Goal: Find specific page/section: Find specific page/section

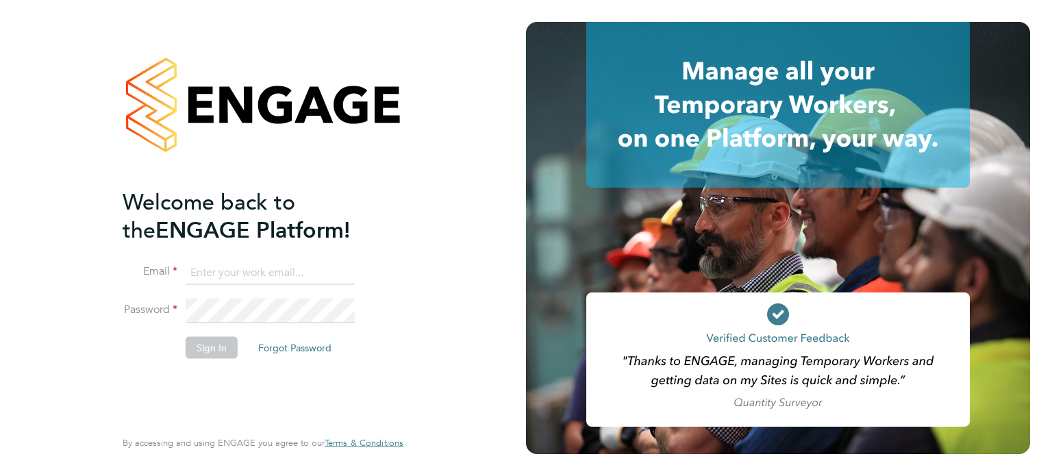
type input "[EMAIL_ADDRESS][PERSON_NAME][DOMAIN_NAME]"
click at [195, 353] on button "Sign In" at bounding box center [212, 347] width 52 height 22
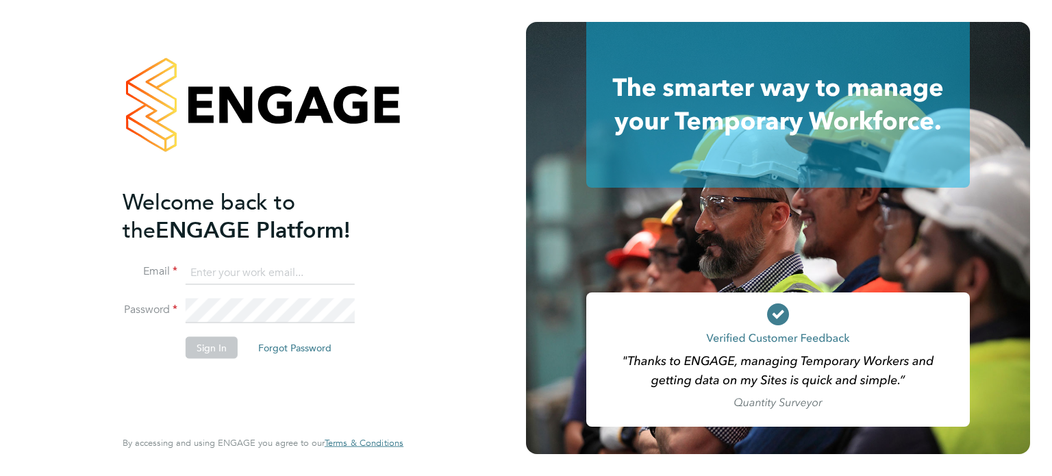
type input "helpdesk@wills-security.co.uk"
click at [208, 345] on button "Sign In" at bounding box center [212, 347] width 52 height 22
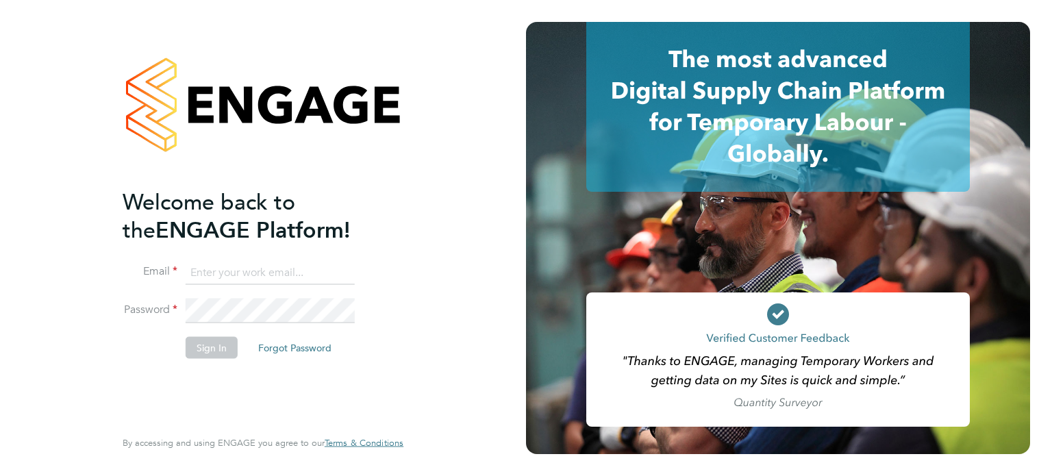
type input "helpdesk@wills-security.co.uk"
click at [216, 343] on button "Sign In" at bounding box center [212, 347] width 52 height 22
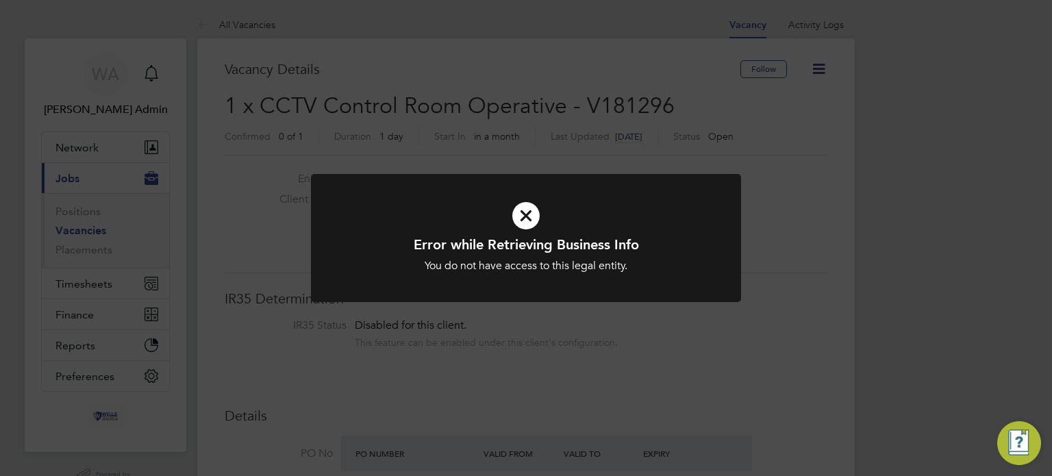
click at [523, 208] on icon at bounding box center [526, 215] width 356 height 53
click at [523, 213] on icon at bounding box center [526, 215] width 356 height 53
click at [523, 218] on icon at bounding box center [526, 215] width 356 height 53
click at [521, 222] on icon at bounding box center [526, 215] width 356 height 53
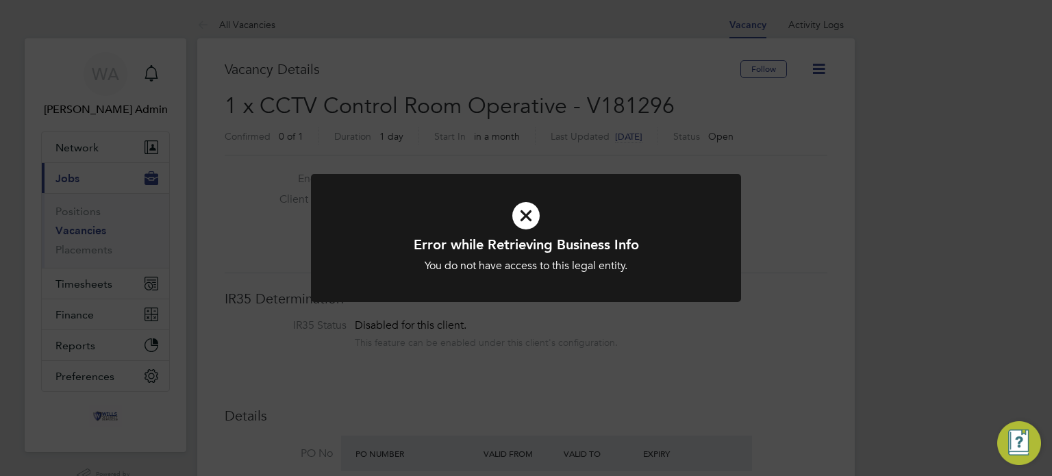
click at [530, 211] on icon at bounding box center [526, 215] width 356 height 53
click at [526, 228] on icon at bounding box center [526, 215] width 356 height 53
click at [525, 229] on icon at bounding box center [526, 215] width 356 height 53
click at [529, 199] on icon at bounding box center [526, 215] width 356 height 53
click at [531, 198] on icon at bounding box center [526, 215] width 356 height 53
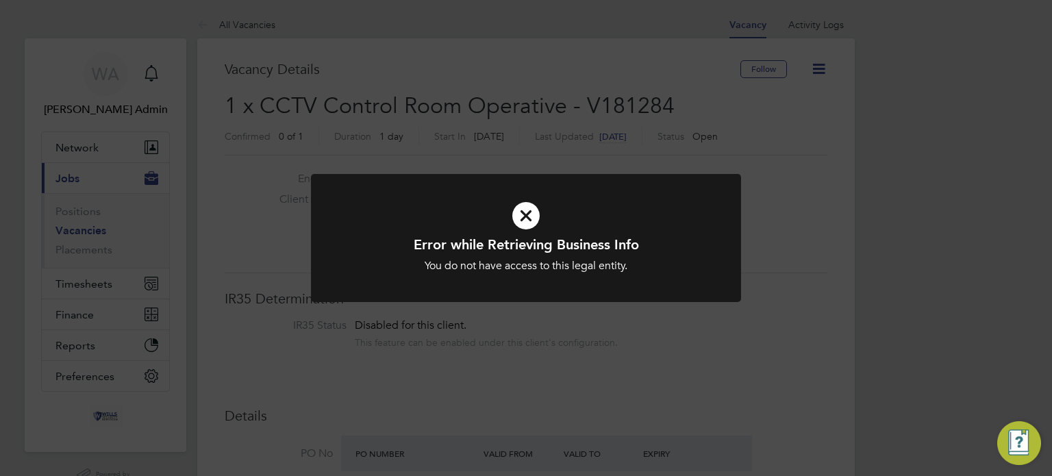
scroll to position [23, 142]
click at [530, 218] on icon at bounding box center [526, 215] width 356 height 53
click at [534, 214] on icon at bounding box center [526, 215] width 356 height 53
click at [533, 219] on icon at bounding box center [526, 215] width 356 height 53
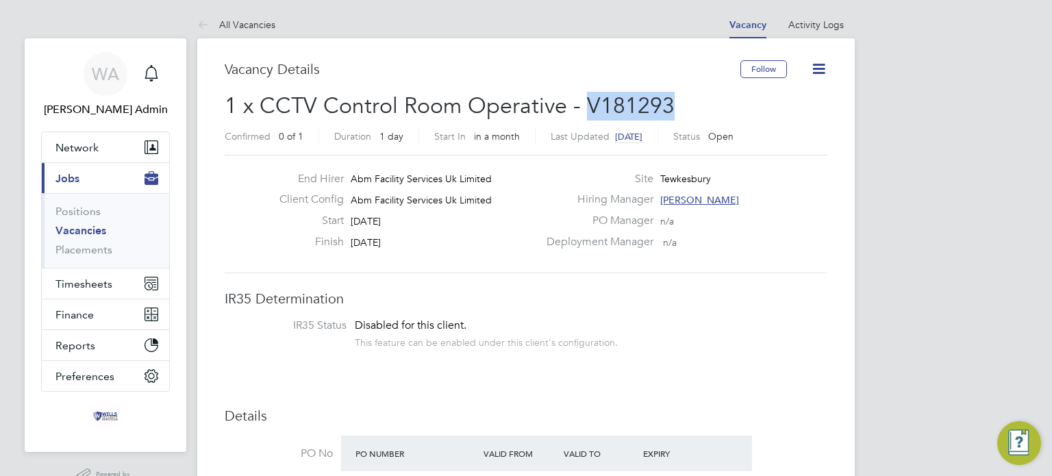
drag, startPoint x: 677, startPoint y: 101, endPoint x: 588, endPoint y: 94, distance: 90.0
click at [588, 94] on h2 "1 x CCTV Control Room Operative - V181293 Confirmed 0 of 1 Duration 1 day Start…" at bounding box center [526, 121] width 603 height 58
copy span "V181293"
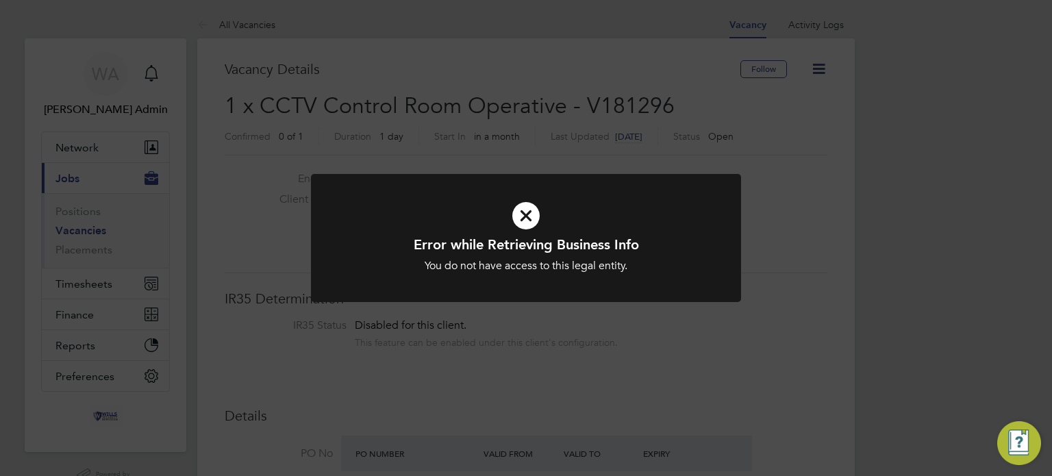
click at [521, 207] on icon at bounding box center [526, 215] width 356 height 53
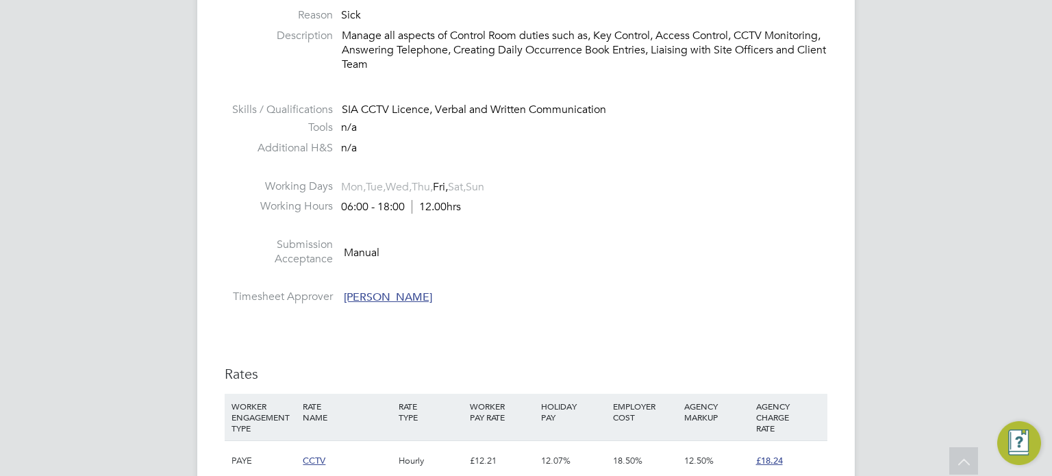
scroll to position [1096, 0]
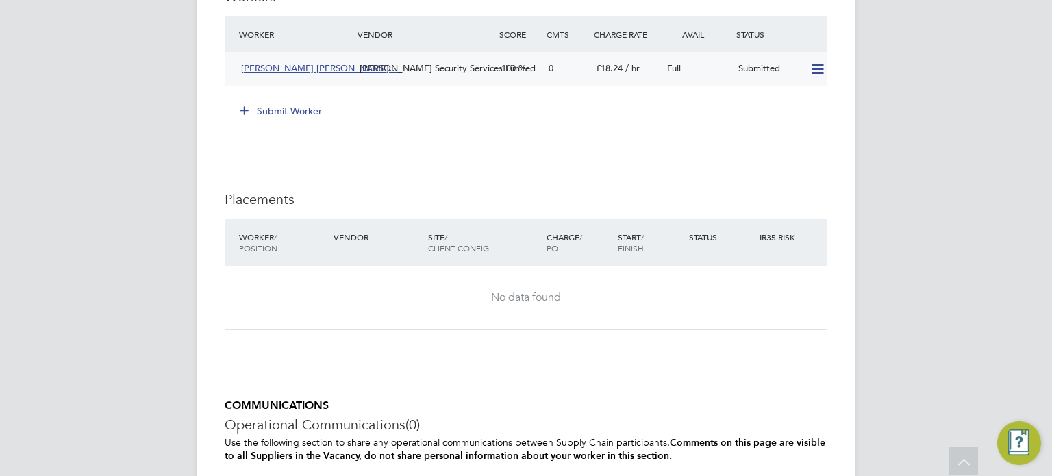
click at [305, 66] on span "[PERSON_NAME] [PERSON_NAME]…" at bounding box center [319, 68] width 157 height 12
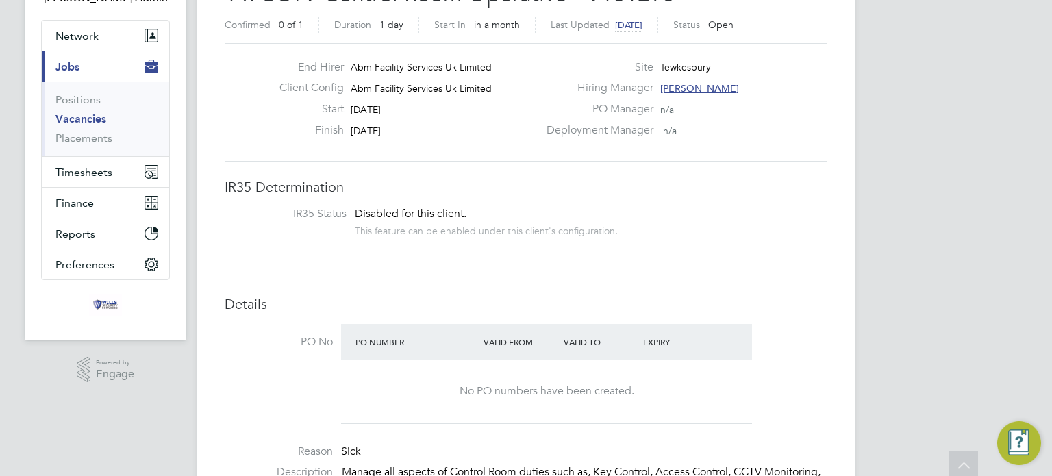
scroll to position [0, 0]
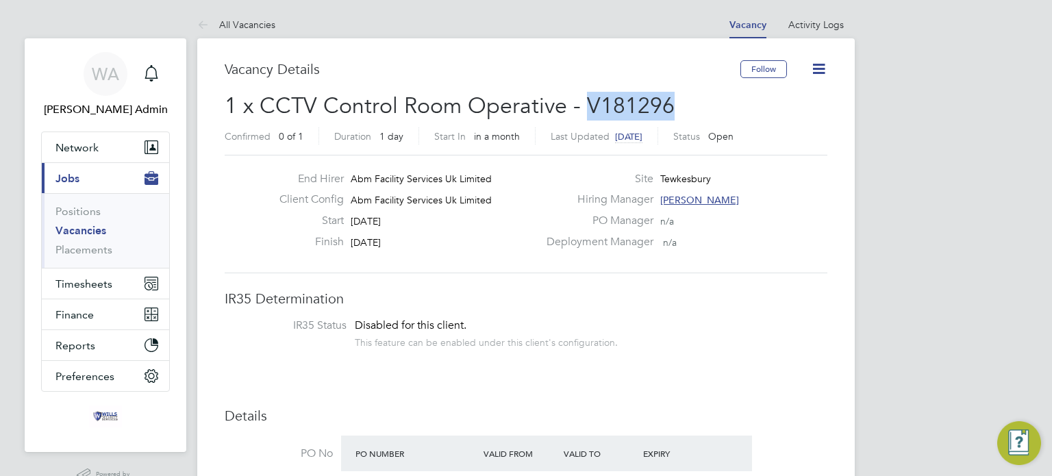
drag, startPoint x: 586, startPoint y: 99, endPoint x: 709, endPoint y: 101, distance: 122.6
click at [709, 101] on h2 "1 x CCTV Control Room Operative - V181296 Confirmed 0 of 1 Duration 1 day Start…" at bounding box center [526, 121] width 603 height 58
copy span "V181296"
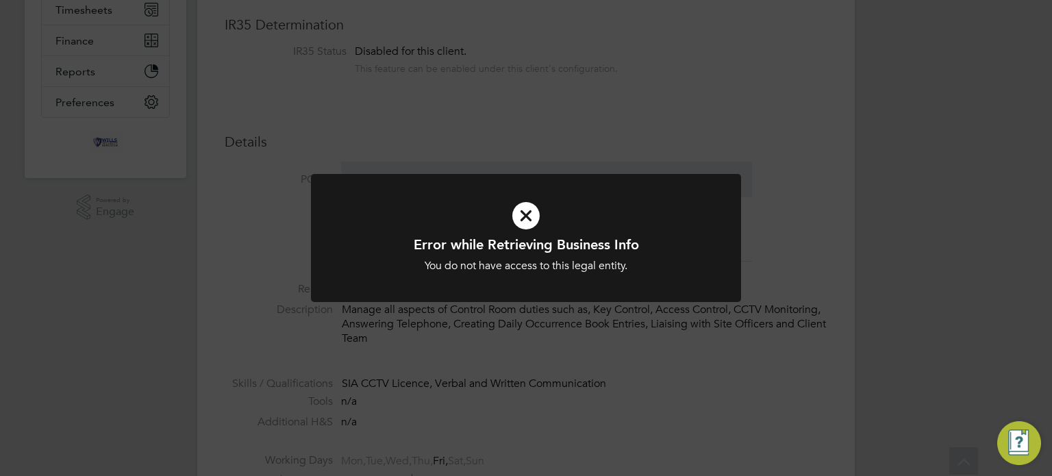
click at [523, 210] on icon at bounding box center [526, 215] width 356 height 53
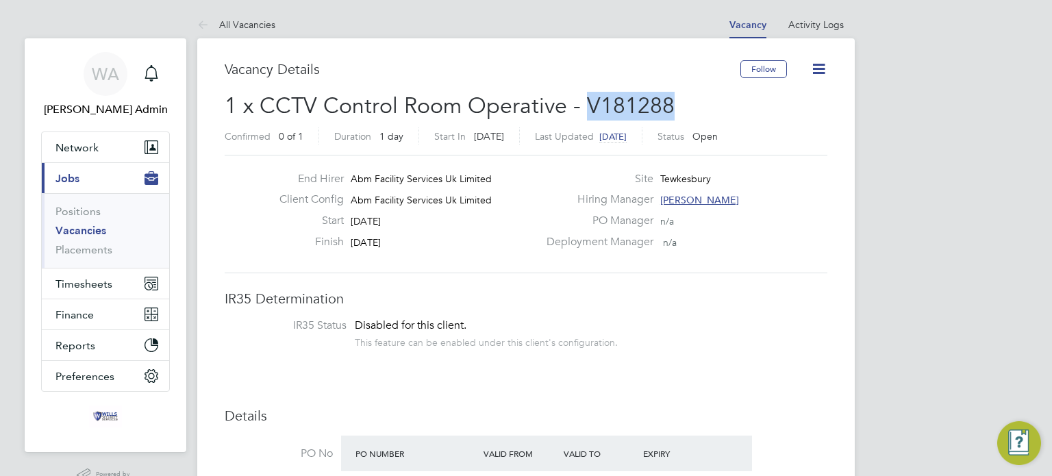
drag, startPoint x: 675, startPoint y: 101, endPoint x: 588, endPoint y: 101, distance: 87.0
click at [588, 101] on h2 "1 x CCTV Control Room Operative - V181288 Confirmed 0 of 1 Duration 1 day Start…" at bounding box center [526, 121] width 603 height 58
copy span "V181288"
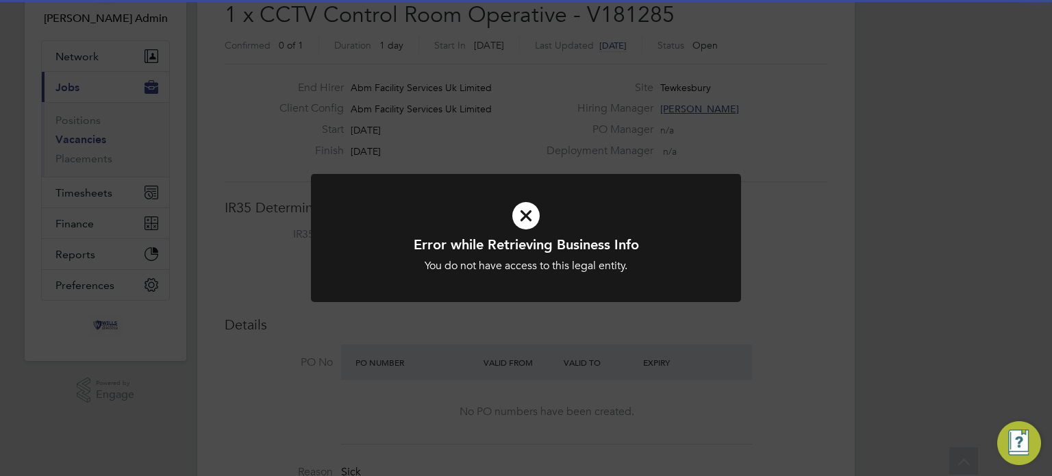
click at [522, 229] on icon at bounding box center [526, 215] width 356 height 53
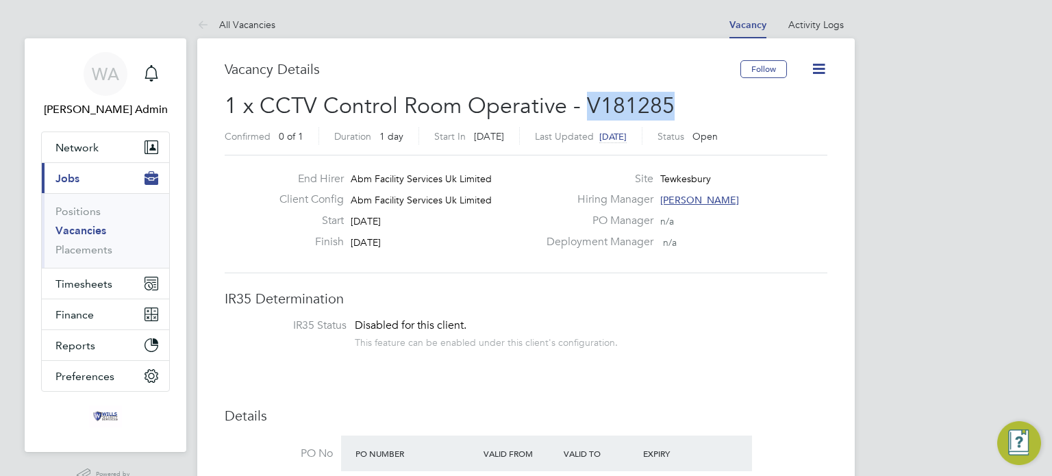
drag, startPoint x: 586, startPoint y: 101, endPoint x: 701, endPoint y: 98, distance: 115.1
click at [701, 98] on h2 "1 x CCTV Control Room Operative - V181285 Confirmed 0 of 1 Duration 1 day Start…" at bounding box center [526, 121] width 603 height 58
copy span "V181285"
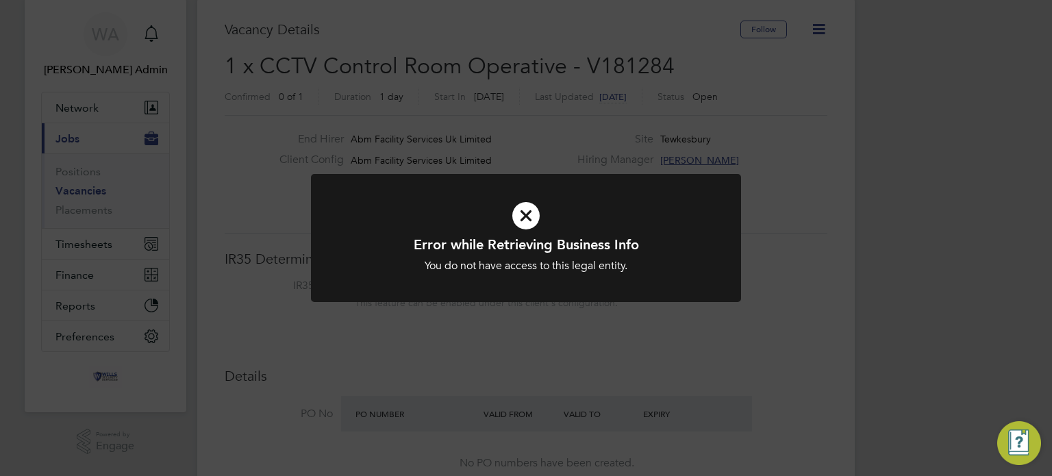
click at [519, 198] on icon at bounding box center [526, 215] width 356 height 53
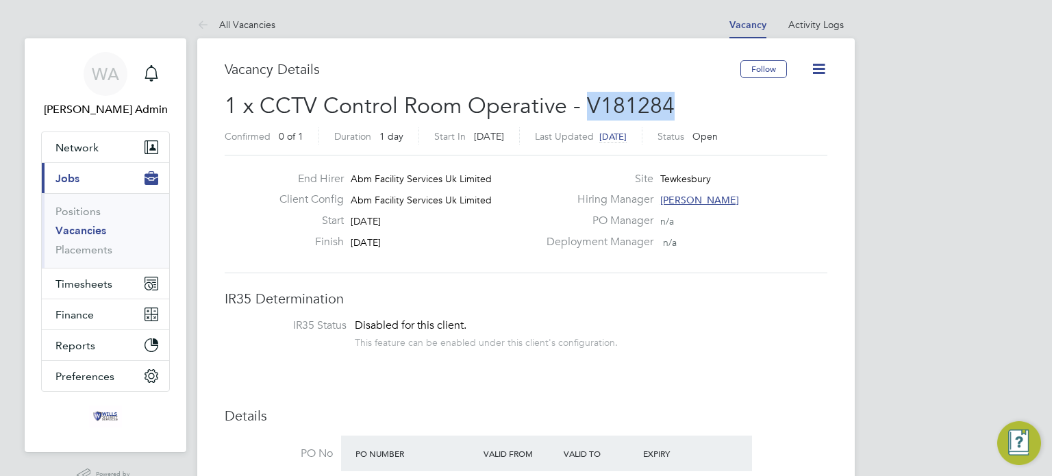
drag, startPoint x: 679, startPoint y: 105, endPoint x: 589, endPoint y: 105, distance: 90.4
click at [589, 105] on h2 "1 x CCTV Control Room Operative - V181284 Confirmed 0 of 1 Duration 1 day Start…" at bounding box center [526, 121] width 603 height 58
copy span "V181284"
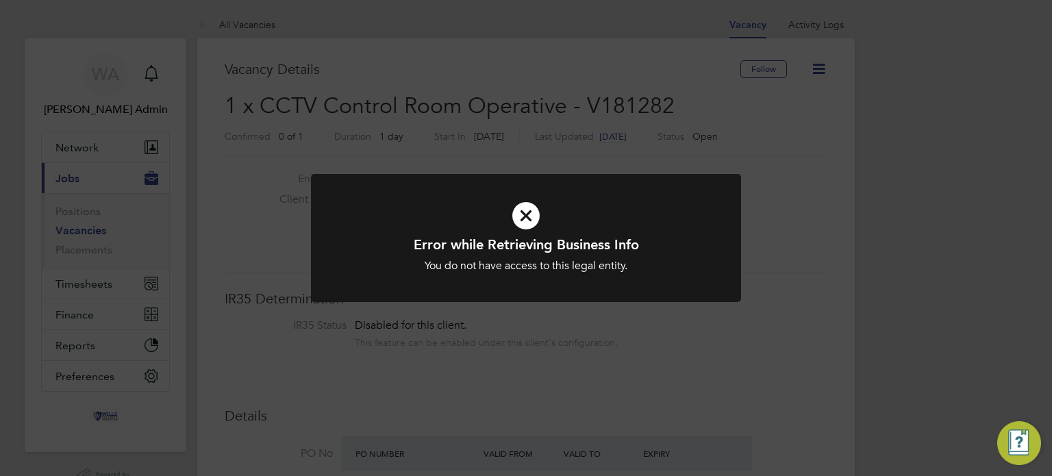
click at [533, 209] on icon at bounding box center [526, 215] width 356 height 53
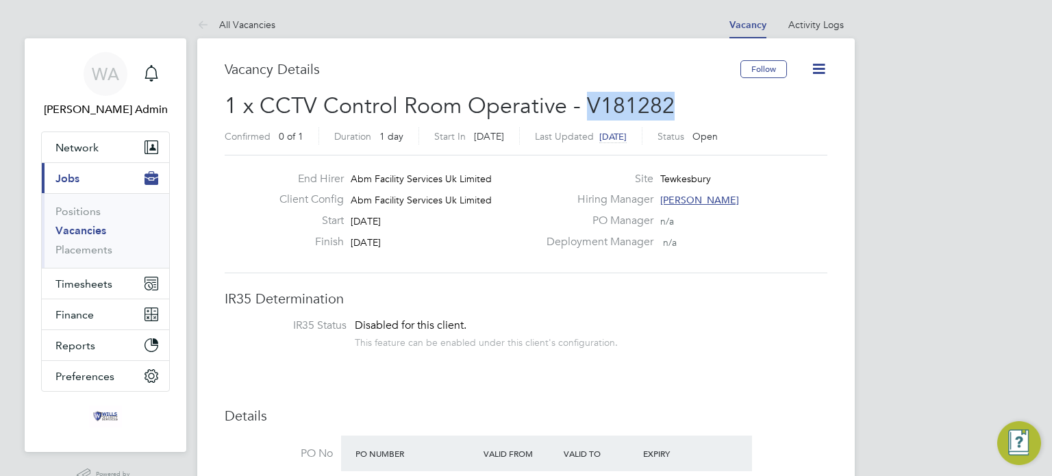
drag, startPoint x: 584, startPoint y: 107, endPoint x: 717, endPoint y: 106, distance: 133.6
click at [717, 106] on h2 "1 x CCTV Control Room Operative - V181282 Confirmed 0 of 1 Duration 1 day Start…" at bounding box center [526, 121] width 603 height 58
copy span "V181282"
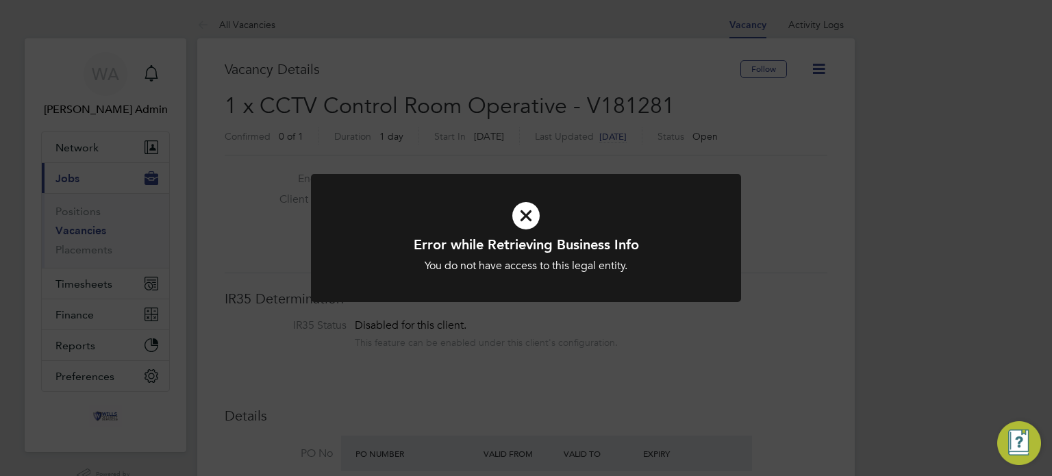
click at [526, 207] on icon at bounding box center [526, 215] width 356 height 53
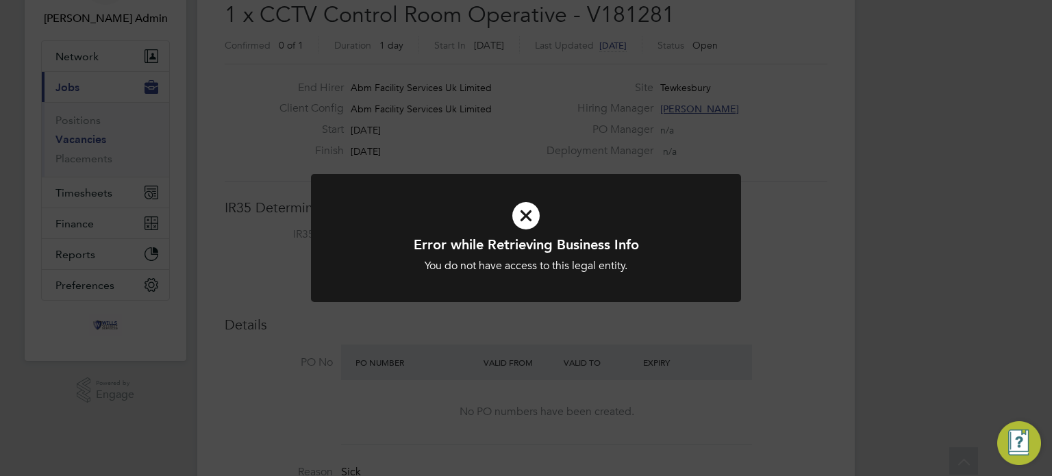
click at [523, 216] on icon at bounding box center [526, 215] width 356 height 53
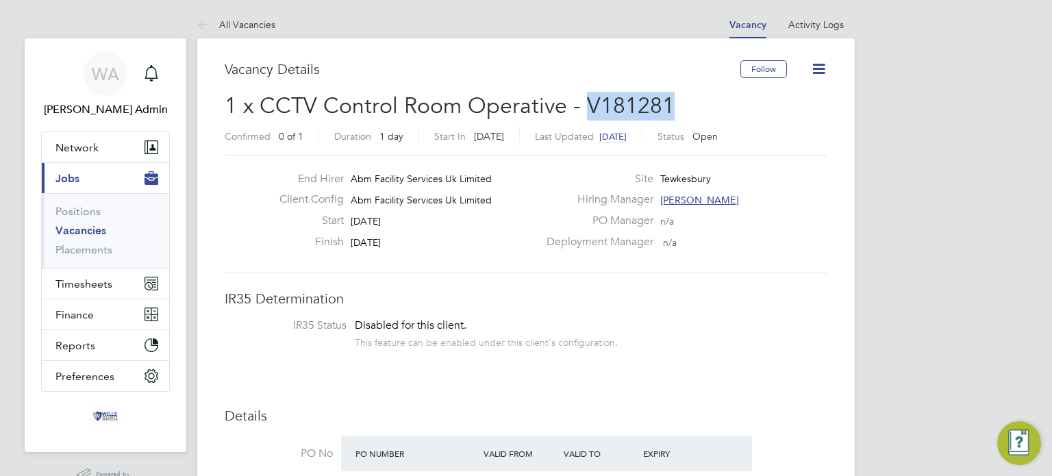
drag, startPoint x: 586, startPoint y: 108, endPoint x: 694, endPoint y: 114, distance: 108.4
click at [694, 114] on h2 "1 x CCTV Control Room Operative - V181281 Confirmed 0 of 1 Duration 1 day Start…" at bounding box center [526, 121] width 603 height 58
copy span "V181281"
